Goal: Task Accomplishment & Management: Complete application form

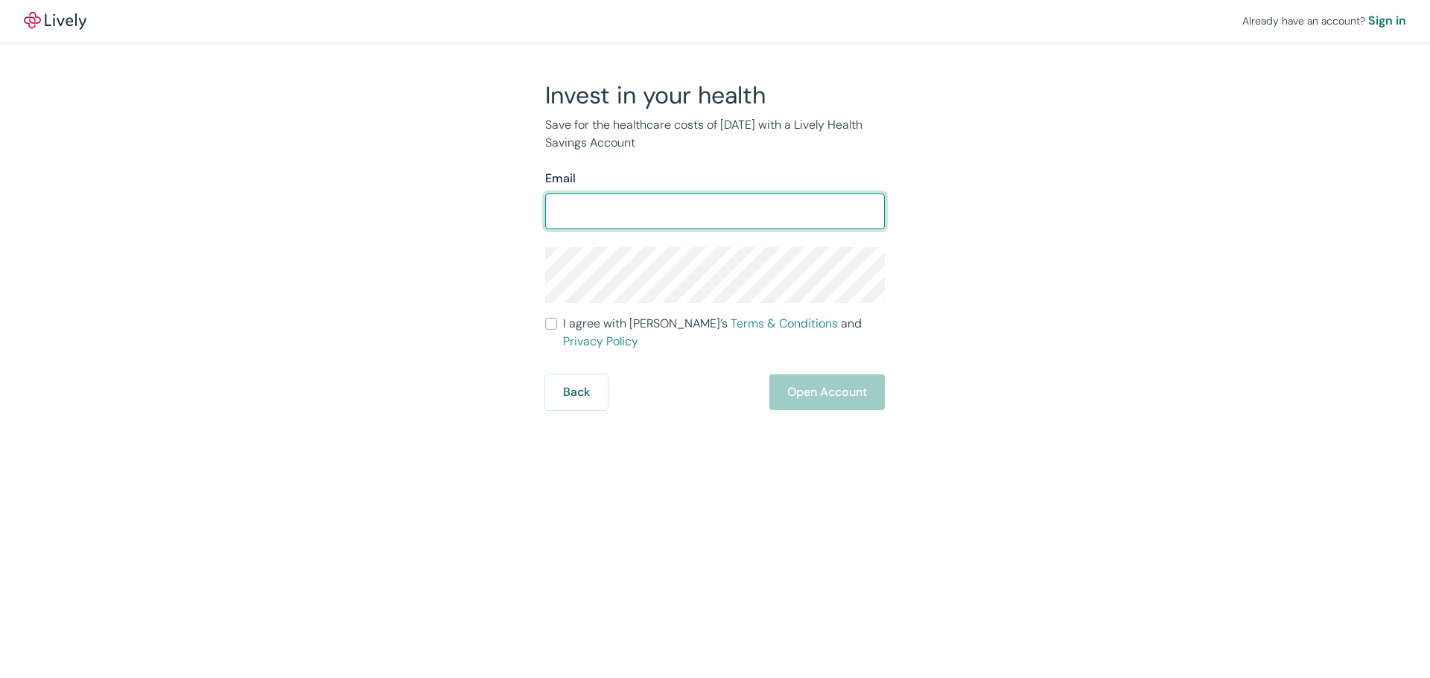
click at [707, 196] on div "​" at bounding box center [715, 212] width 340 height 36
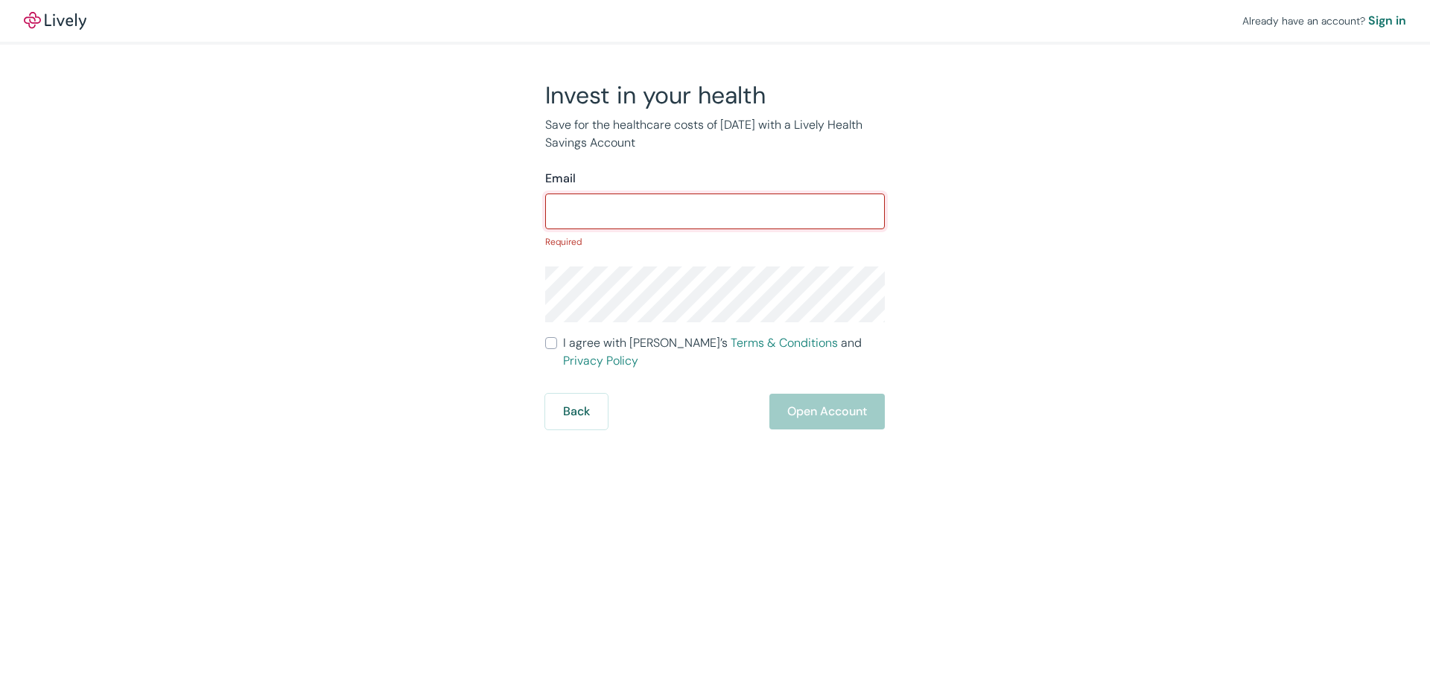
type input "r"
type input "[PERSON_NAME][EMAIL_ADDRESS][PERSON_NAME][DOMAIN_NAME]"
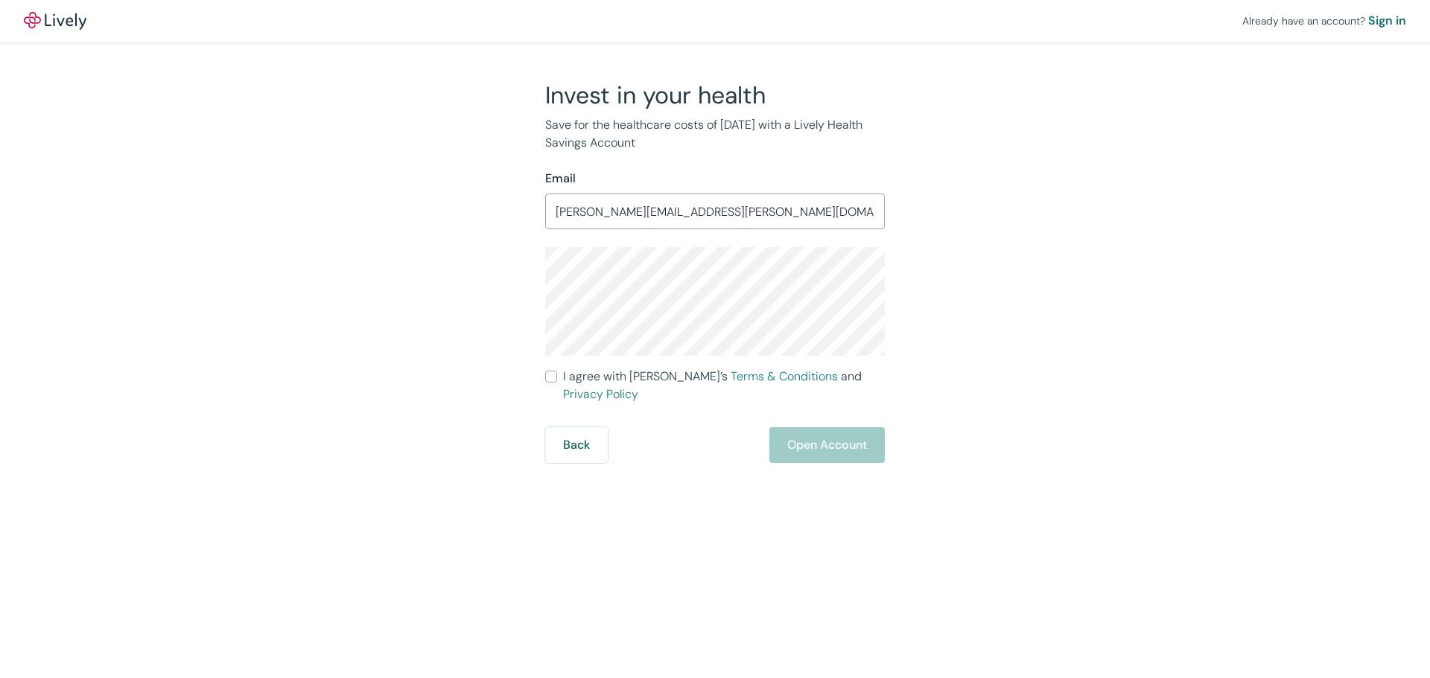
click at [551, 376] on input "I agree with Lively’s Terms & Conditions and Privacy Policy" at bounding box center [551, 377] width 12 height 12
checkbox input "true"
click at [846, 433] on button "Open Account" at bounding box center [826, 445] width 115 height 36
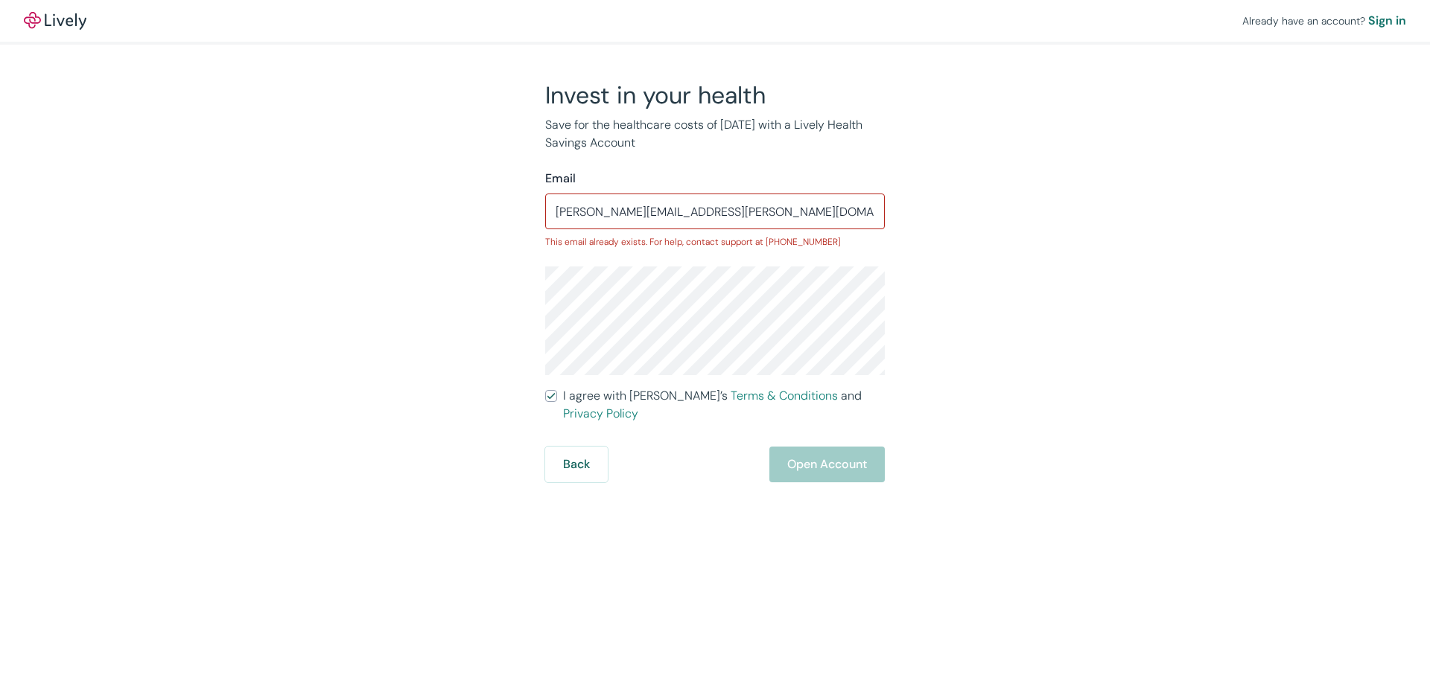
click at [846, 424] on form "Email [PERSON_NAME][EMAIL_ADDRESS][PERSON_NAME][DOMAIN_NAME] ​ This email alrea…" at bounding box center [715, 326] width 340 height 313
click at [583, 447] on button "Back" at bounding box center [576, 465] width 63 height 36
